Goal: Task Accomplishment & Management: Manage account settings

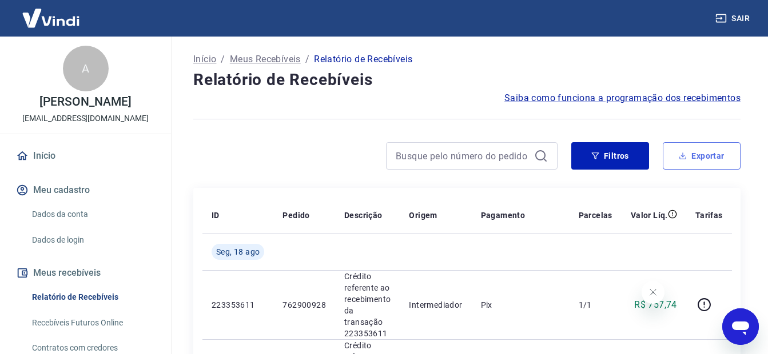
click at [710, 158] on button "Exportar" at bounding box center [702, 155] width 78 height 27
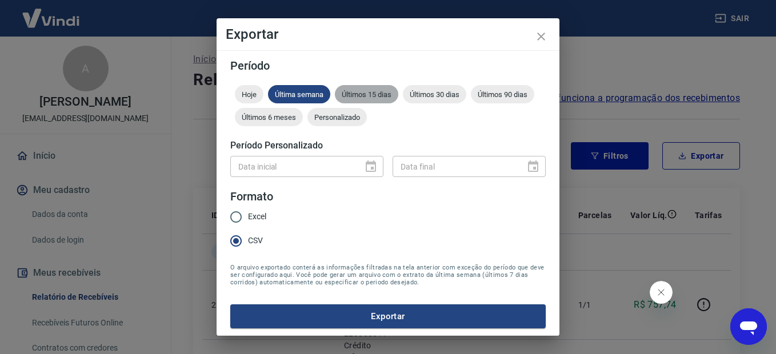
click at [366, 91] on span "Últimos 15 dias" at bounding box center [366, 94] width 63 height 9
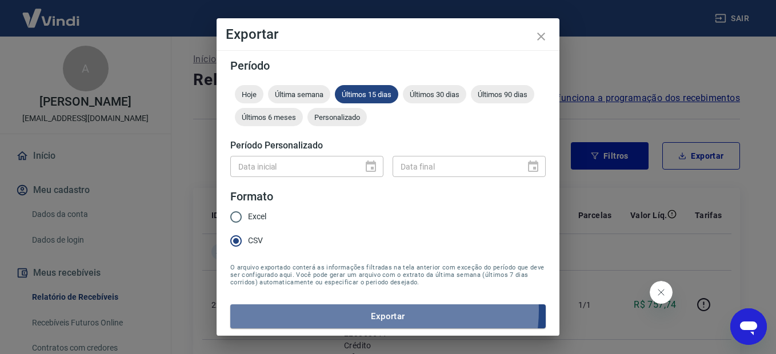
click at [383, 314] on button "Exportar" at bounding box center [388, 317] width 316 height 24
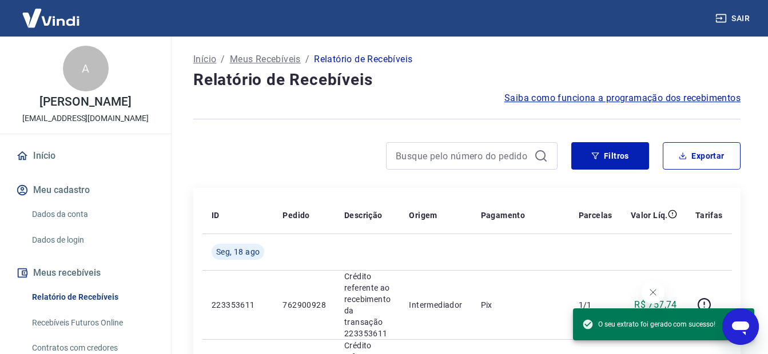
click at [224, 171] on div "Filtros Exportar" at bounding box center [466, 160] width 547 height 37
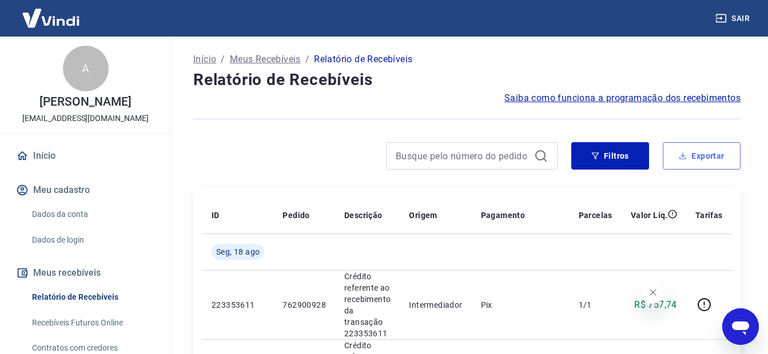
click at [715, 150] on button "Exportar" at bounding box center [702, 155] width 78 height 27
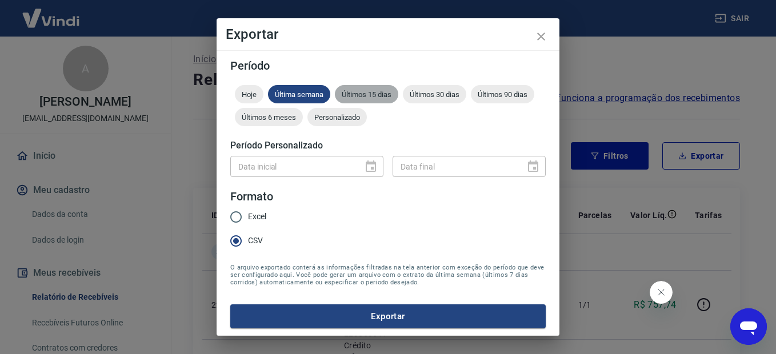
click at [364, 93] on span "Últimos 15 dias" at bounding box center [366, 94] width 63 height 9
click at [377, 95] on span "Últimos 15 dias" at bounding box center [366, 94] width 63 height 9
click at [302, 91] on span "Última semana" at bounding box center [299, 94] width 62 height 9
click at [374, 320] on button "Exportar" at bounding box center [388, 317] width 316 height 24
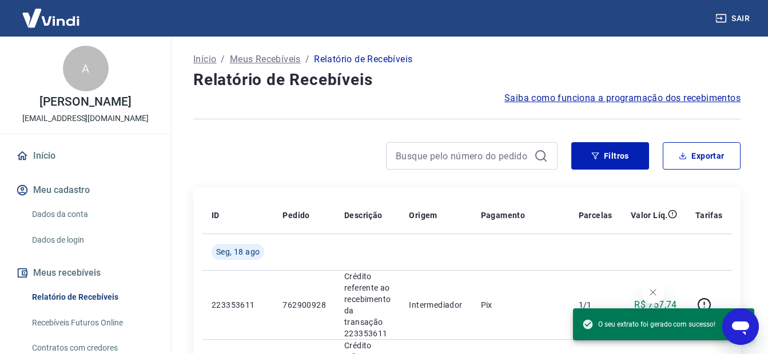
click at [302, 160] on div at bounding box center [375, 155] width 364 height 27
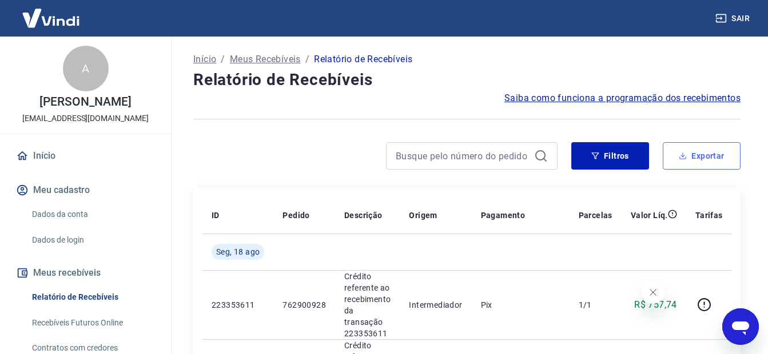
click at [710, 156] on button "Exportar" at bounding box center [702, 155] width 78 height 27
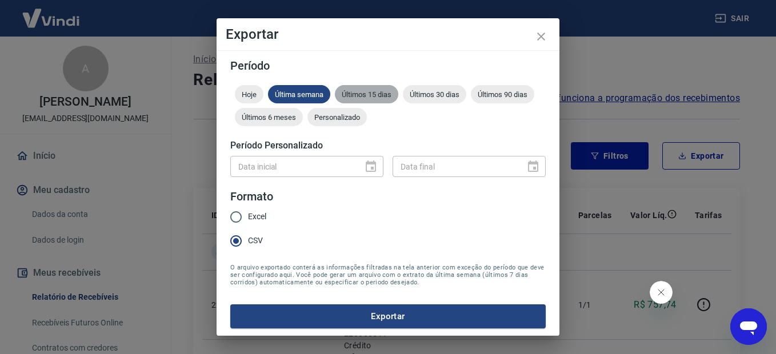
click at [366, 95] on span "Últimos 15 dias" at bounding box center [366, 94] width 63 height 9
click at [384, 317] on button "Exportar" at bounding box center [388, 317] width 316 height 24
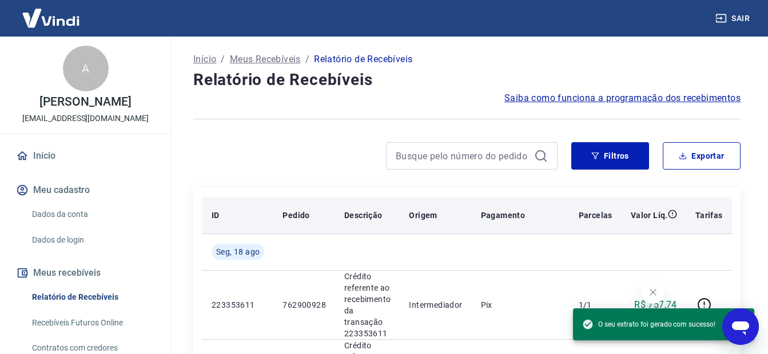
click at [309, 148] on div at bounding box center [375, 155] width 364 height 27
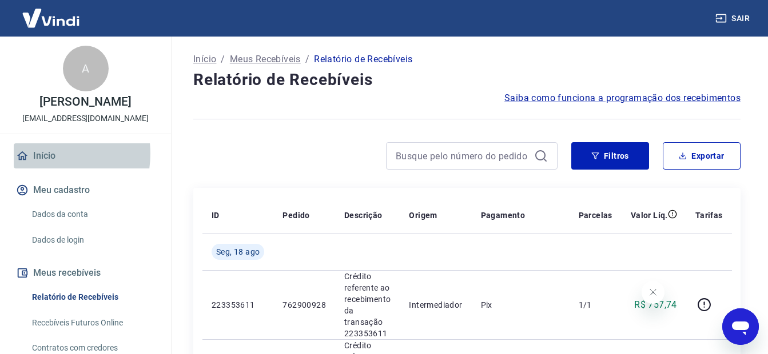
click at [43, 166] on link "Início" at bounding box center [86, 156] width 144 height 25
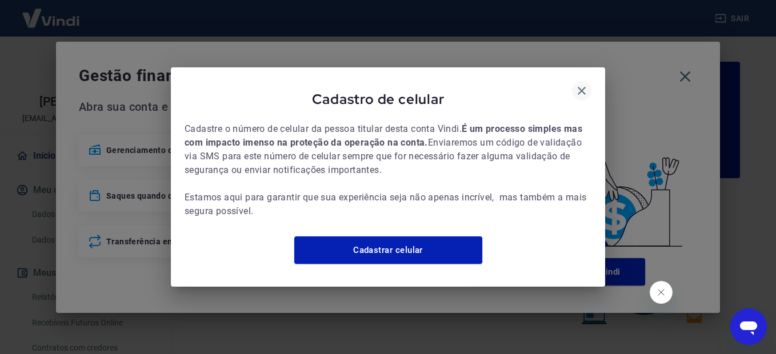
click at [584, 84] on icon "button" at bounding box center [582, 91] width 14 height 14
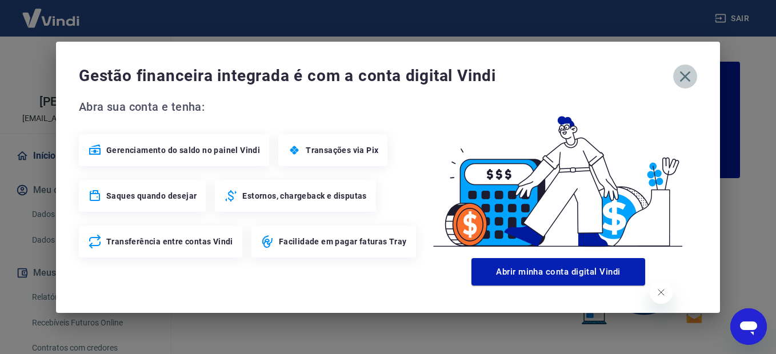
click at [682, 75] on icon "button" at bounding box center [685, 76] width 18 height 18
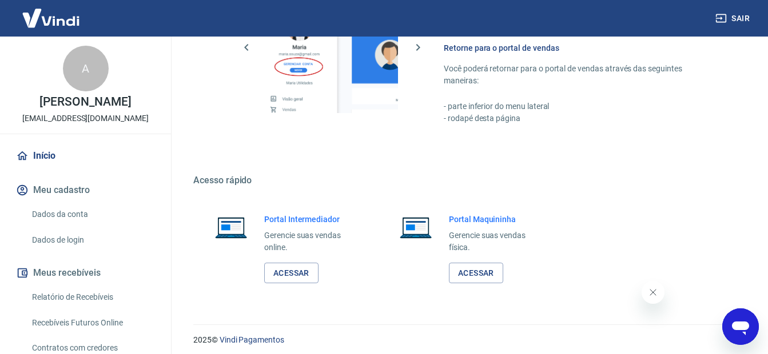
scroll to position [702, 0]
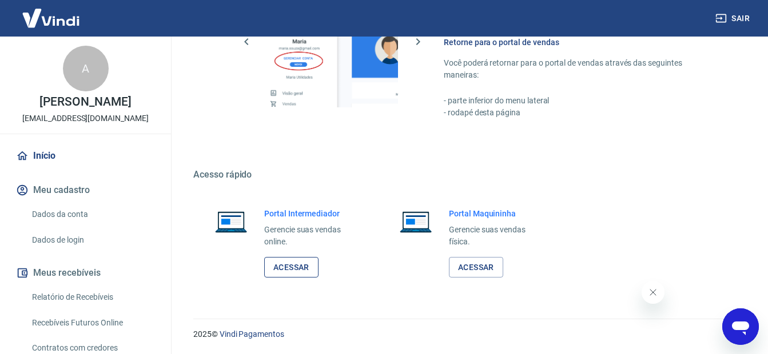
click at [288, 261] on link "Acessar" at bounding box center [291, 267] width 54 height 21
click at [745, 18] on button "Sair" at bounding box center [733, 18] width 41 height 21
click at [738, 21] on button "Sair" at bounding box center [733, 18] width 41 height 21
